Goal: Find contact information: Find contact information

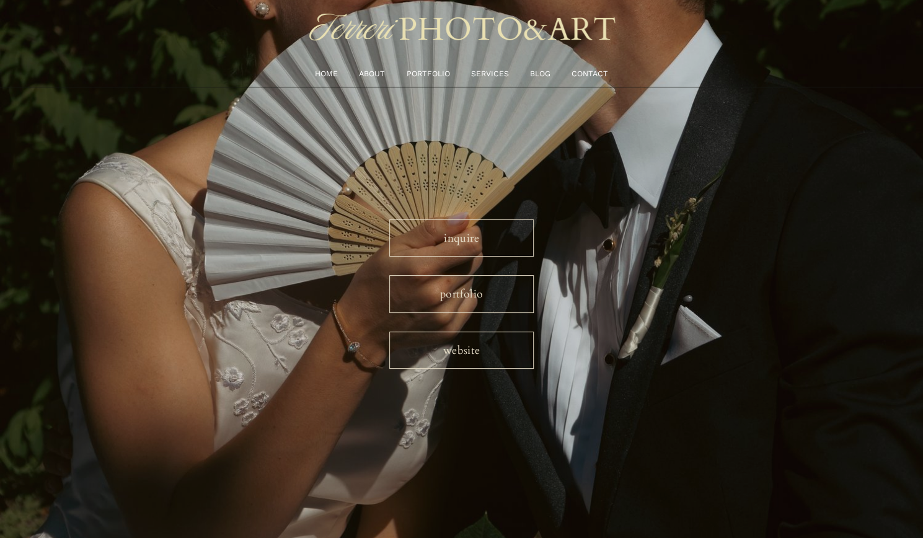
click at [461, 244] on link "inquire" at bounding box center [461, 237] width 144 height 37
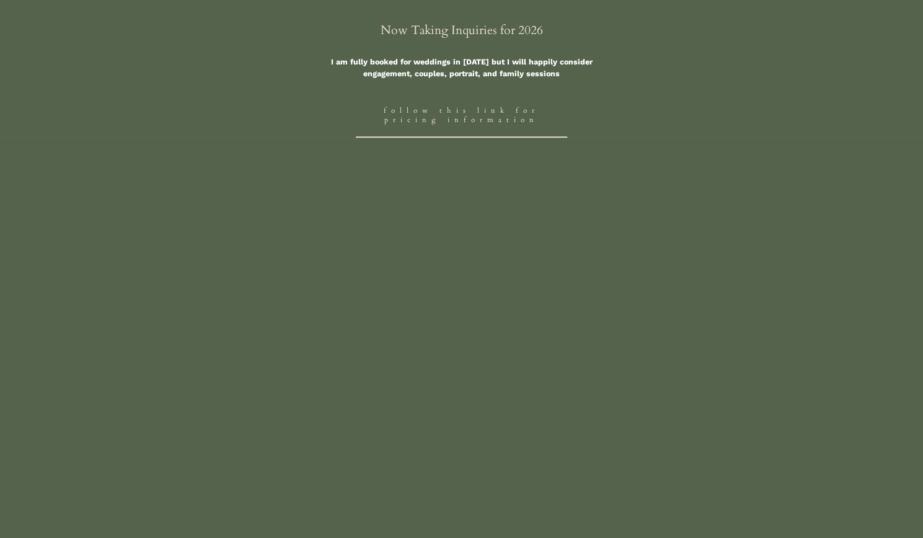
scroll to position [546, 0]
click at [443, 125] on link "Follow this link for Pricing Information" at bounding box center [462, 115] width 212 height 44
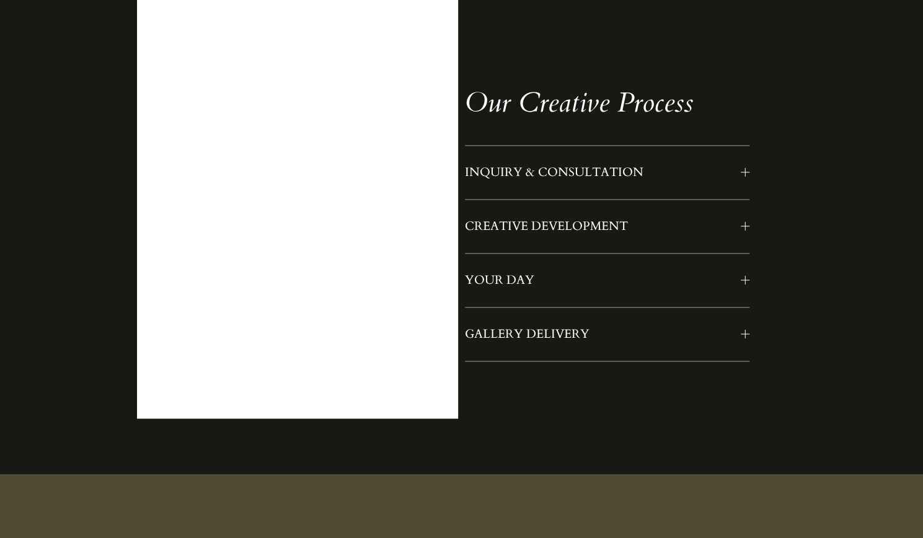
scroll to position [1037, 0]
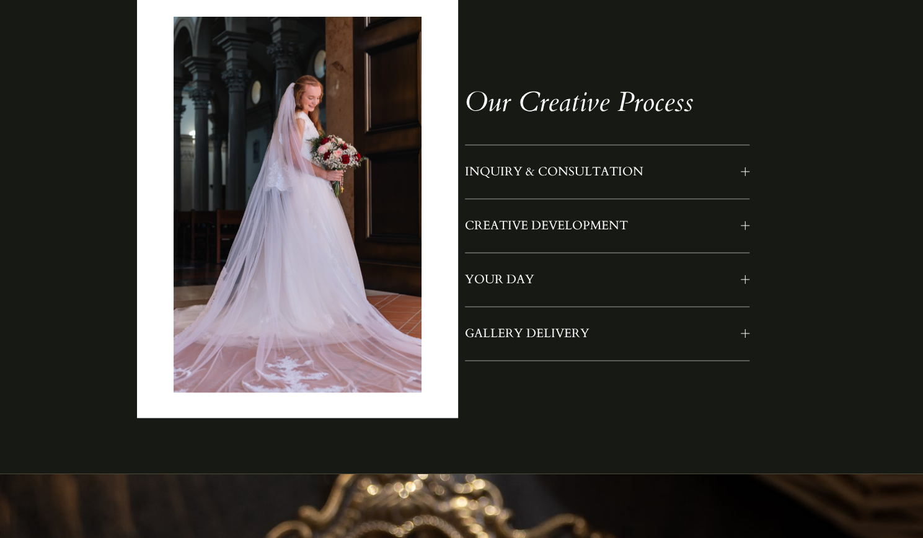
click at [543, 180] on span "INQUIRY & CONSULTATION" at bounding box center [603, 172] width 276 height 16
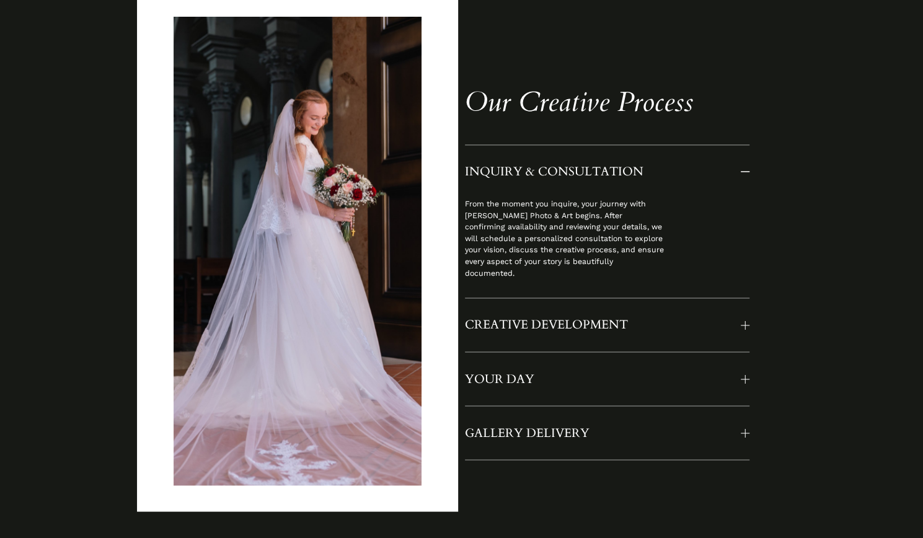
click at [559, 318] on button "CREATIVE DEVELOPMENT" at bounding box center [607, 324] width 284 height 53
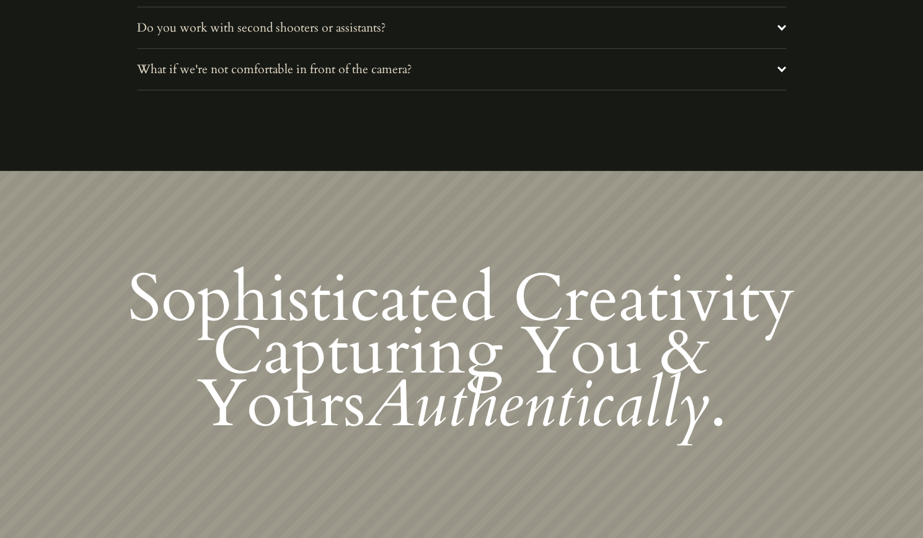
scroll to position [5233, 0]
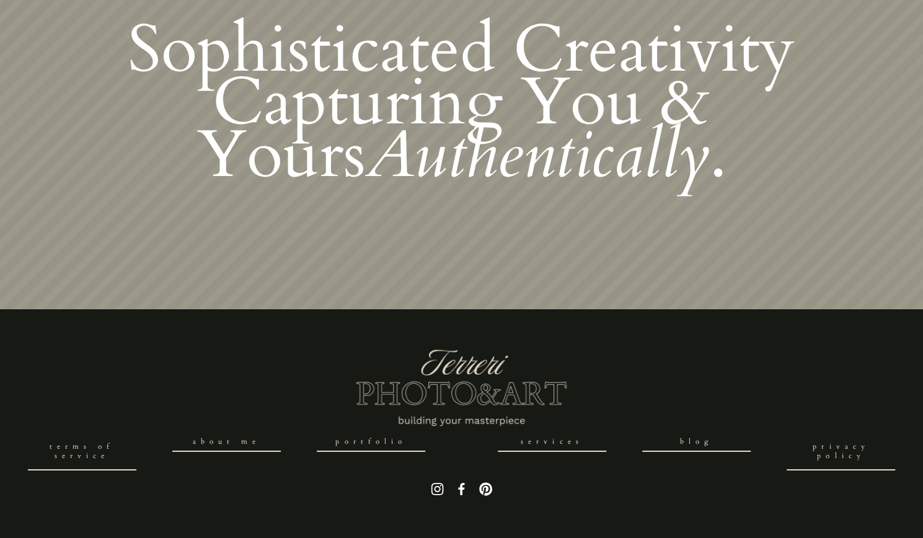
click at [243, 442] on link "About Me" at bounding box center [226, 442] width 108 height 19
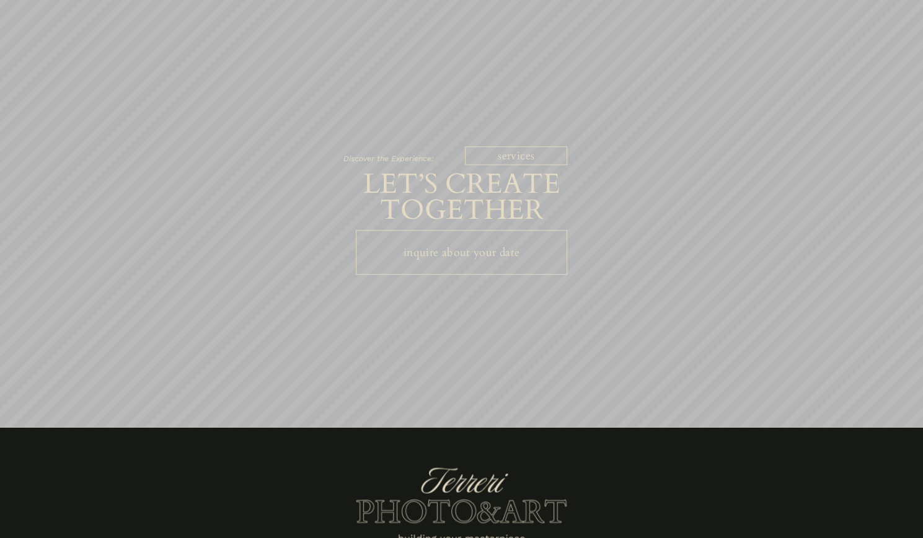
scroll to position [3536, 0]
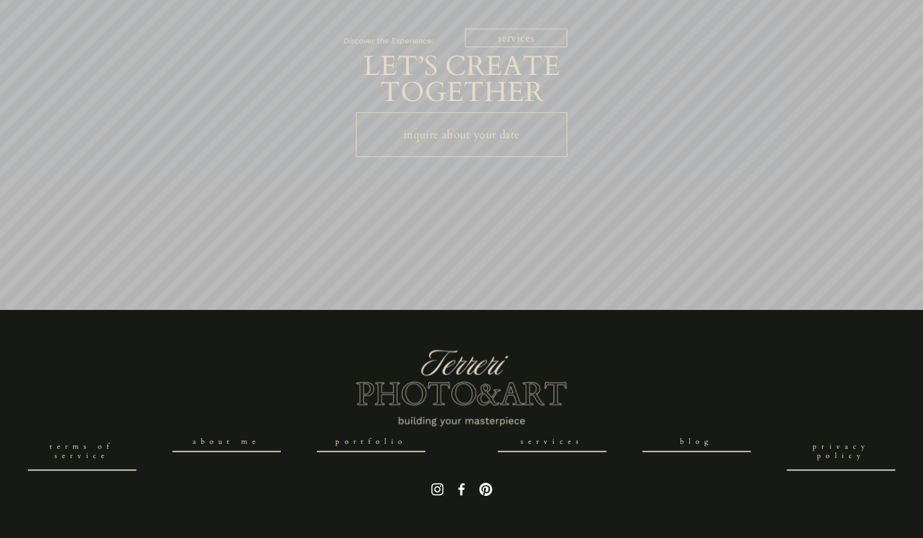
click at [473, 143] on link "inquire about your date" at bounding box center [462, 134] width 212 height 44
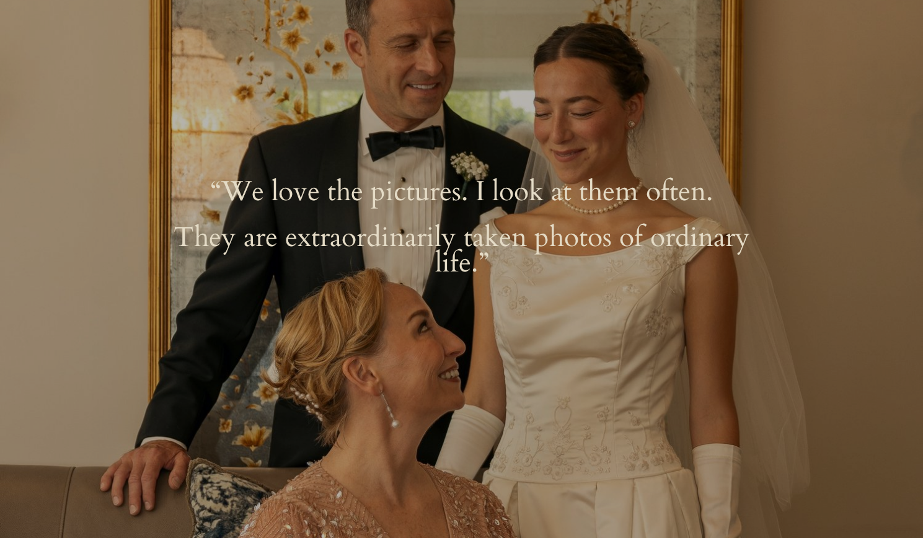
scroll to position [2426, 0]
